Goal: Find specific page/section: Find specific page/section

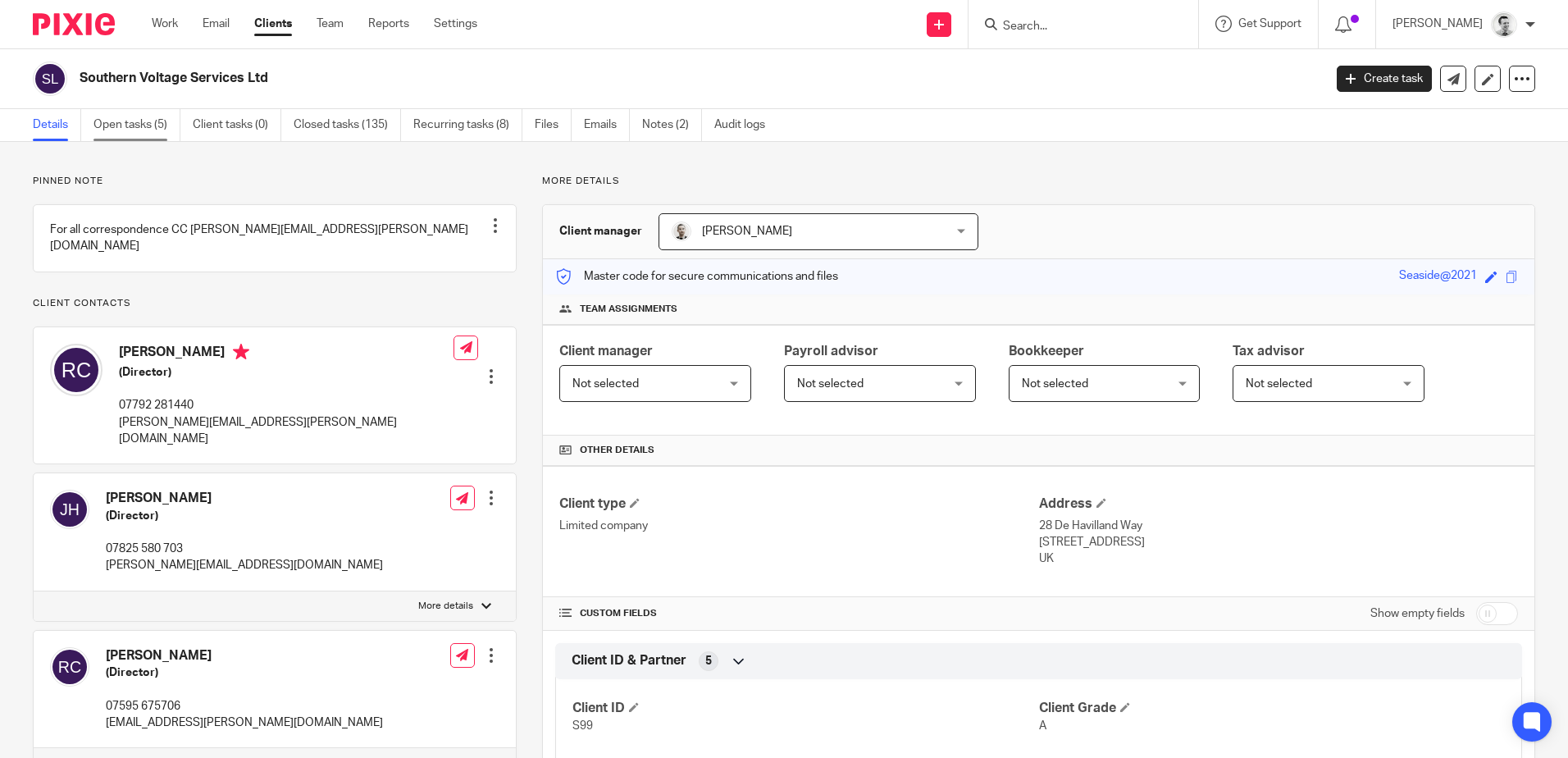
click at [119, 122] on link "Open tasks (5)" at bounding box center [137, 125] width 87 height 32
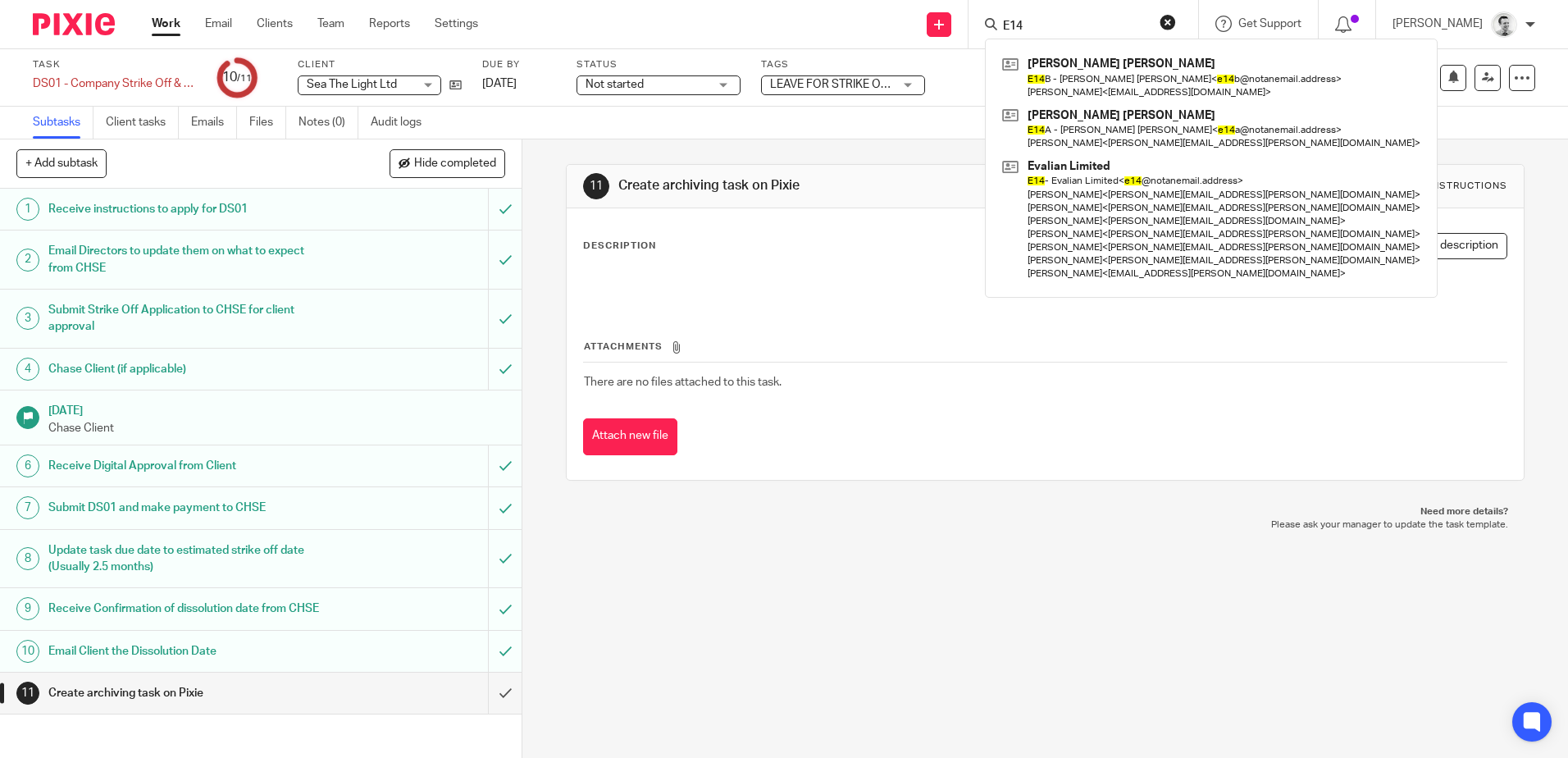
click at [675, 680] on div "11 Create archiving task on Pixie Instructions Description Edit description Att…" at bounding box center [1045, 448] width 1046 height 618
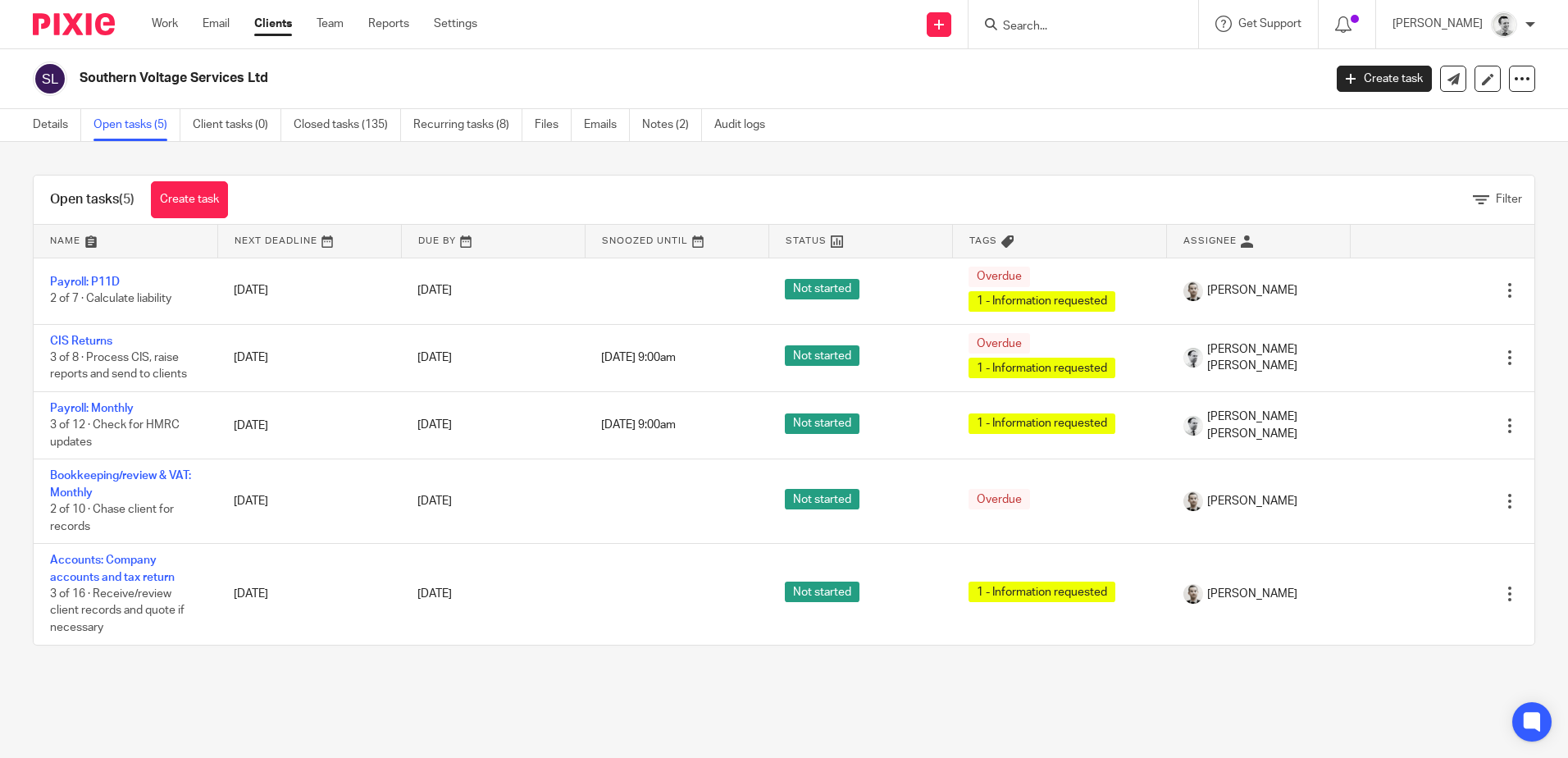
click at [1090, 30] on input "Search" at bounding box center [1074, 27] width 148 height 15
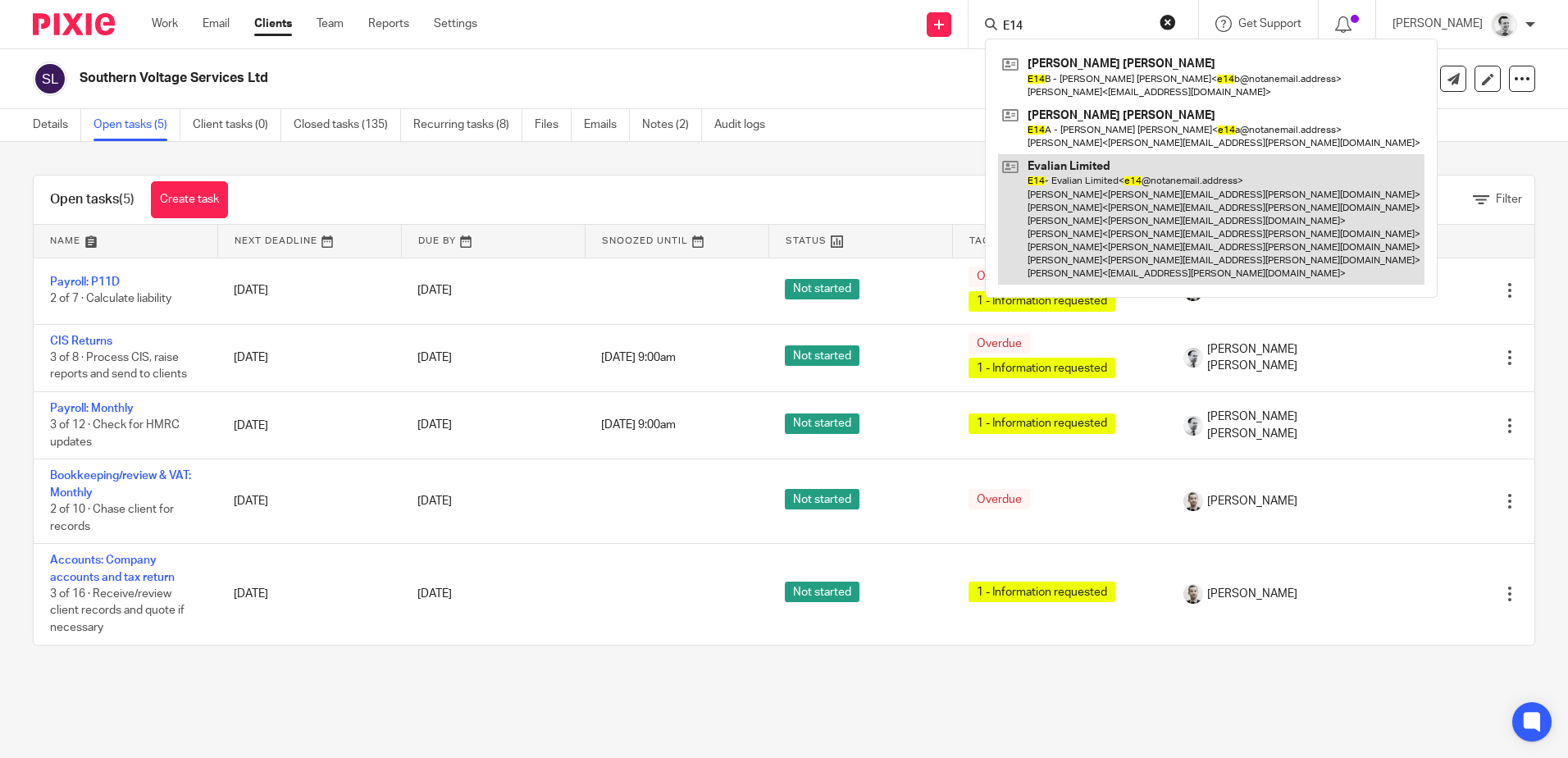
type input "E14"
click at [1119, 192] on link at bounding box center [1211, 219] width 427 height 131
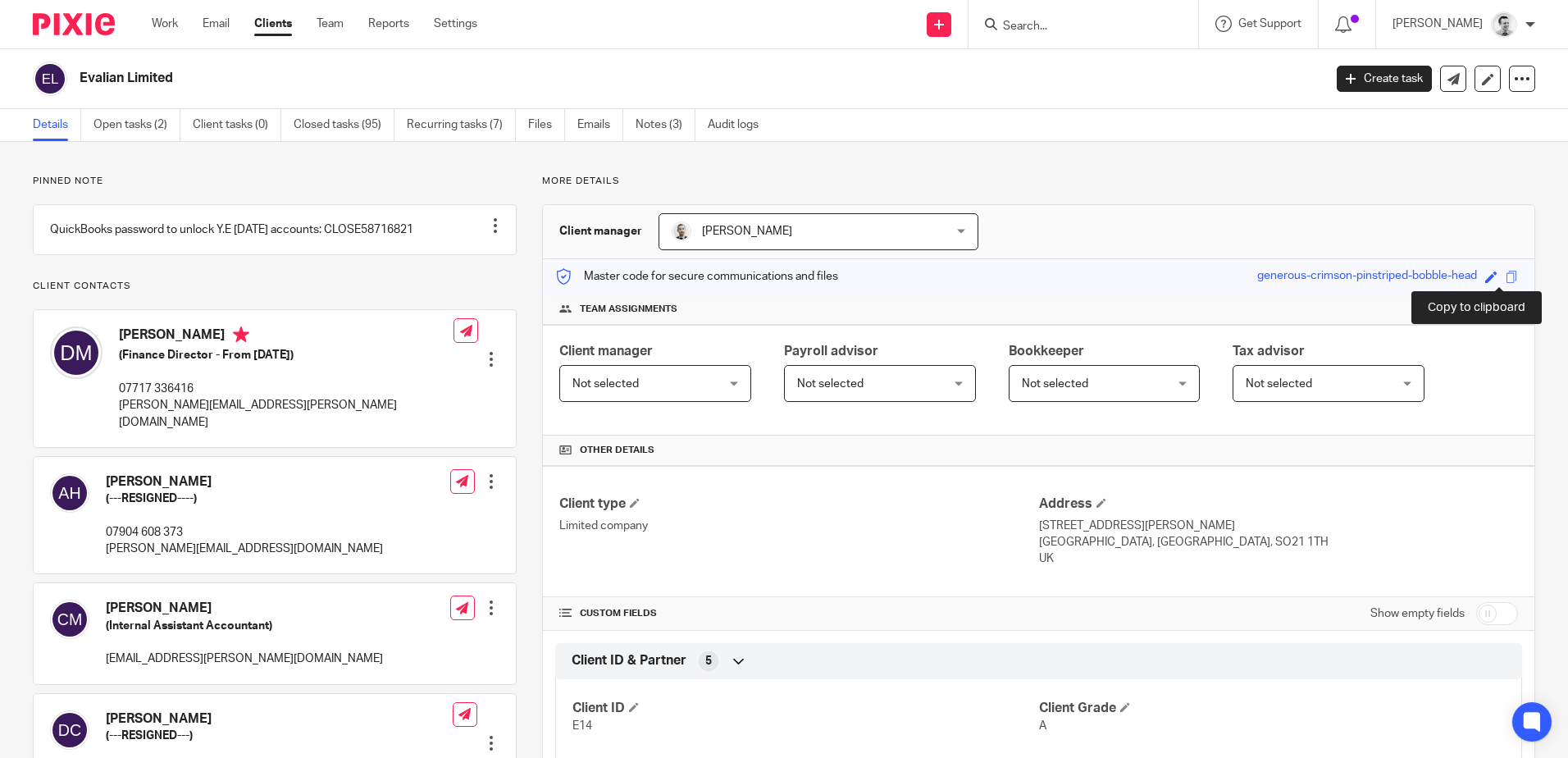
click at [1505, 281] on span at bounding box center [1512, 277] width 13 height 13
